Goal: Task Accomplishment & Management: Manage account settings

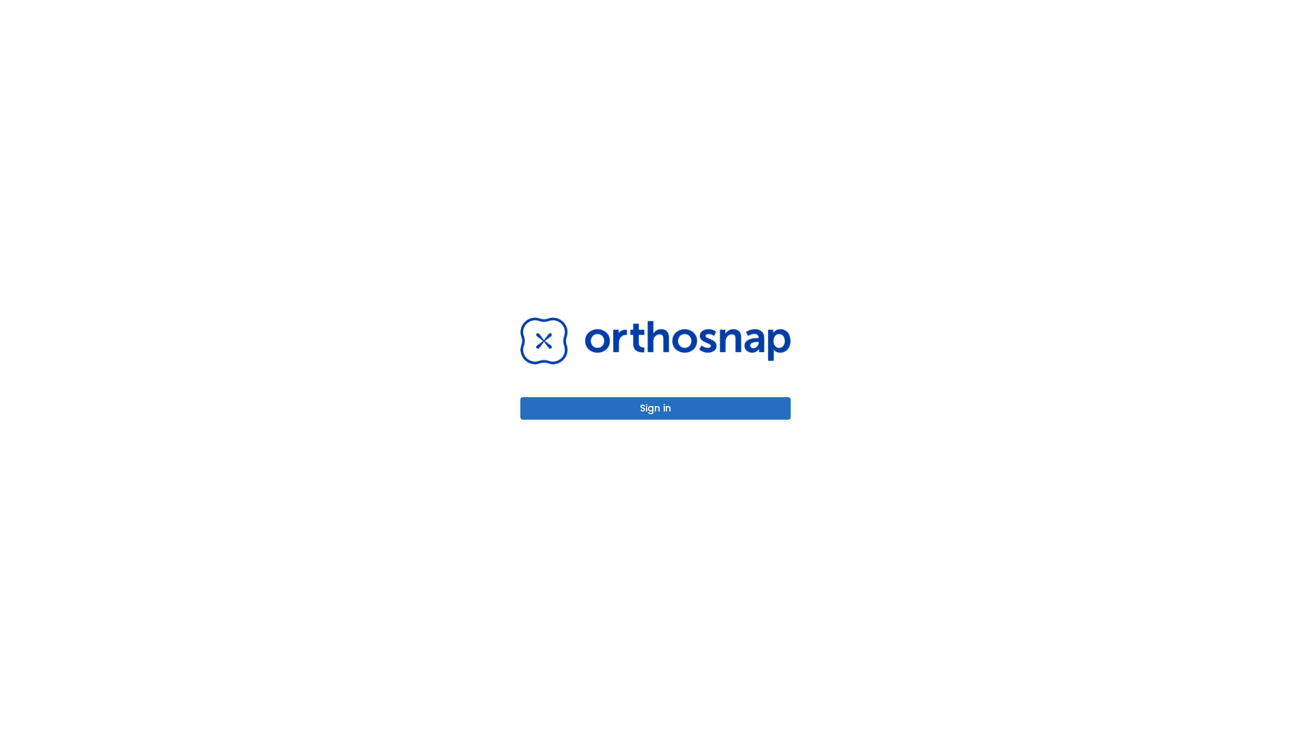
click at [655, 408] on button "Sign in" at bounding box center [655, 408] width 270 height 23
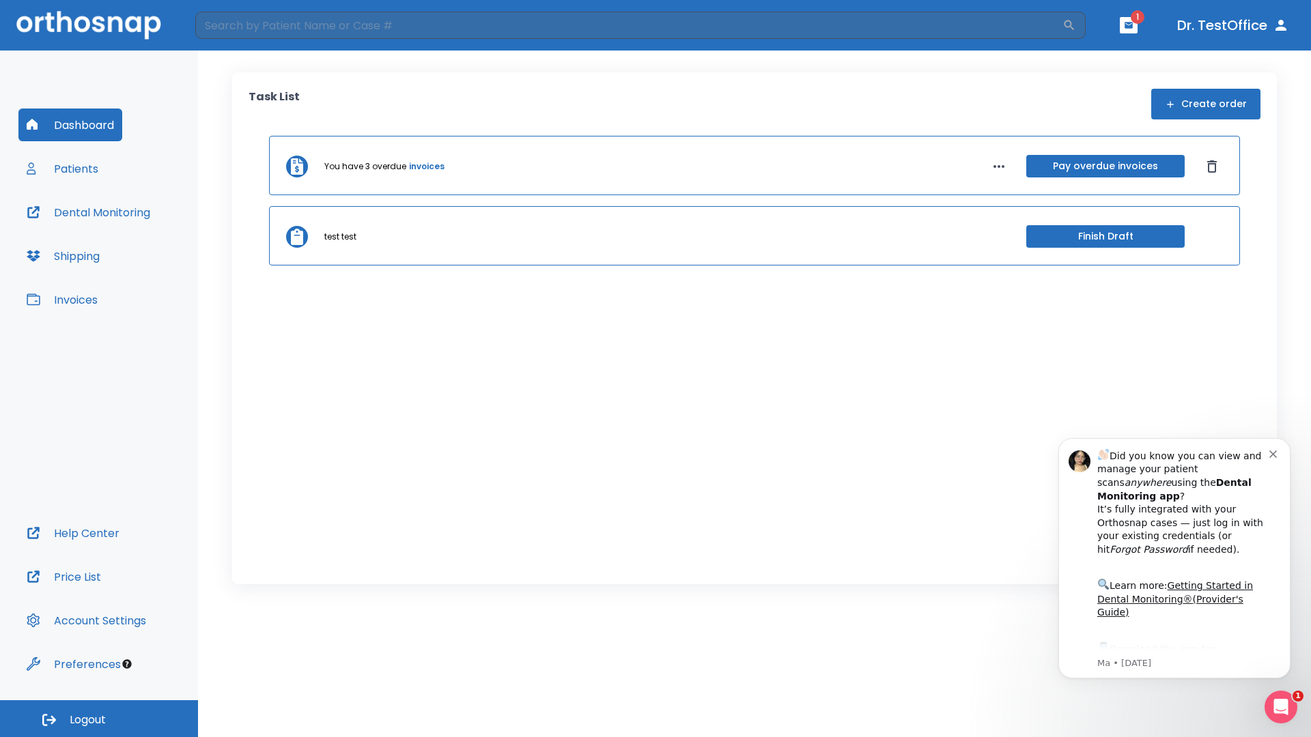
click at [99, 719] on span "Logout" at bounding box center [88, 720] width 36 height 15
